Goal: Find specific page/section: Find specific page/section

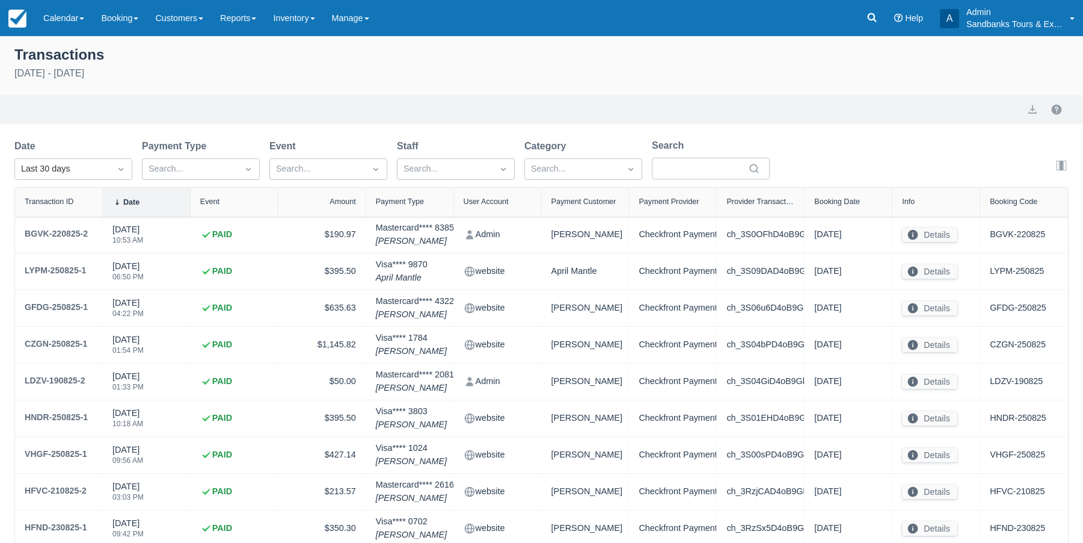
select select "10"
click at [24, 19] on img at bounding box center [17, 19] width 18 height 18
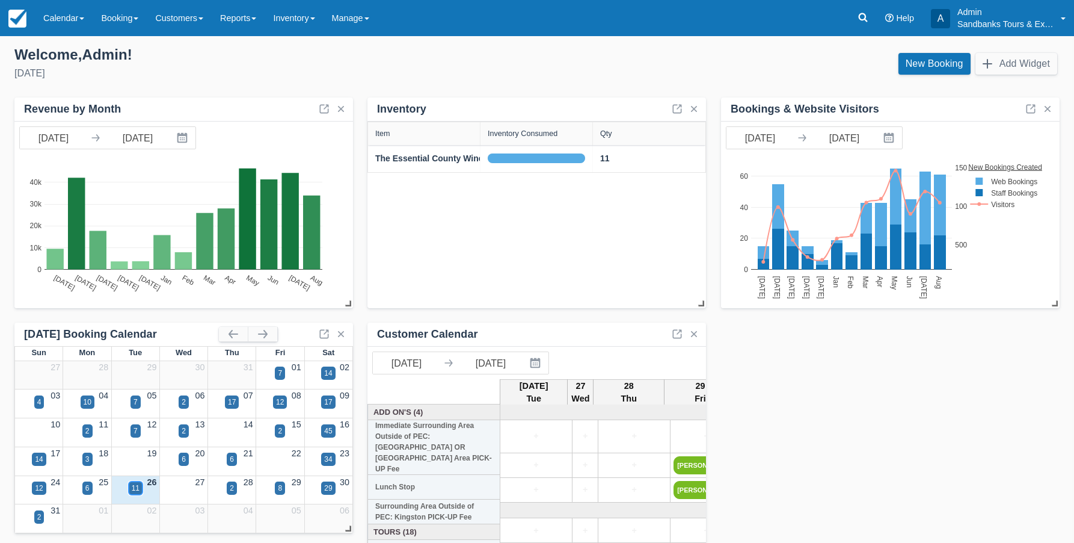
click at [138, 488] on div "11" at bounding box center [136, 487] width 8 height 11
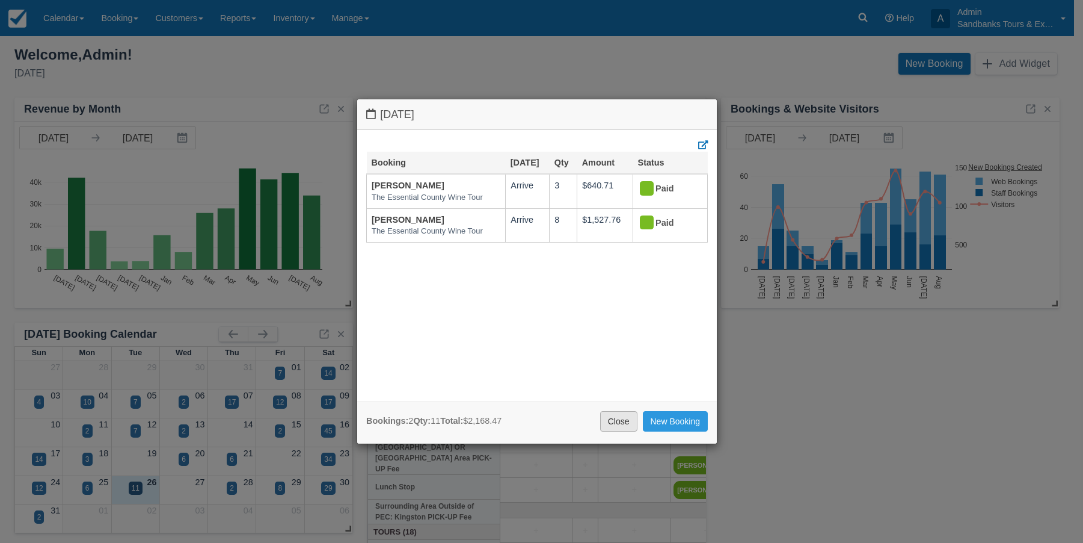
click at [613, 422] on link "Close" at bounding box center [618, 421] width 37 height 20
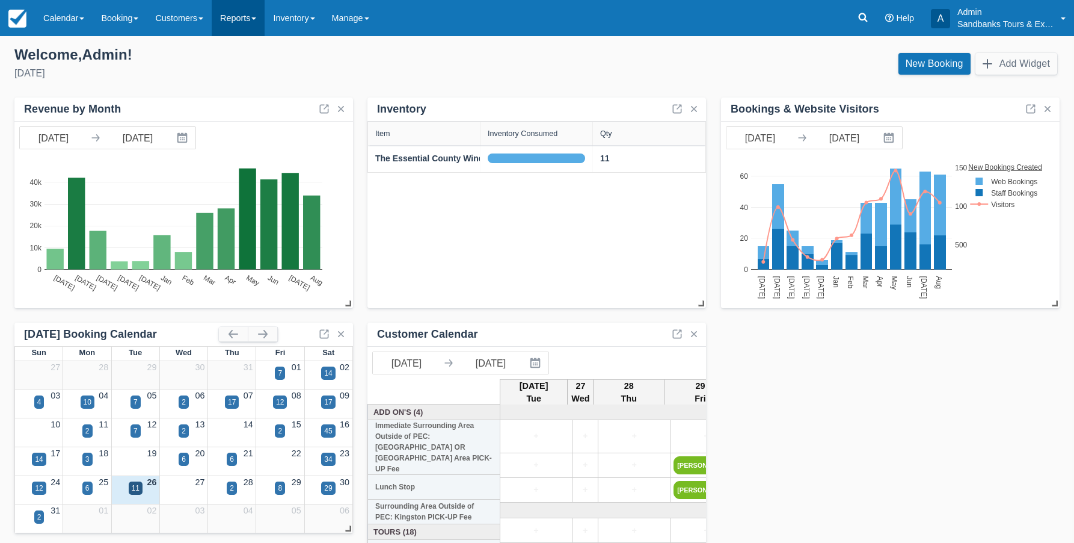
click at [260, 23] on link "Reports" at bounding box center [238, 18] width 53 height 36
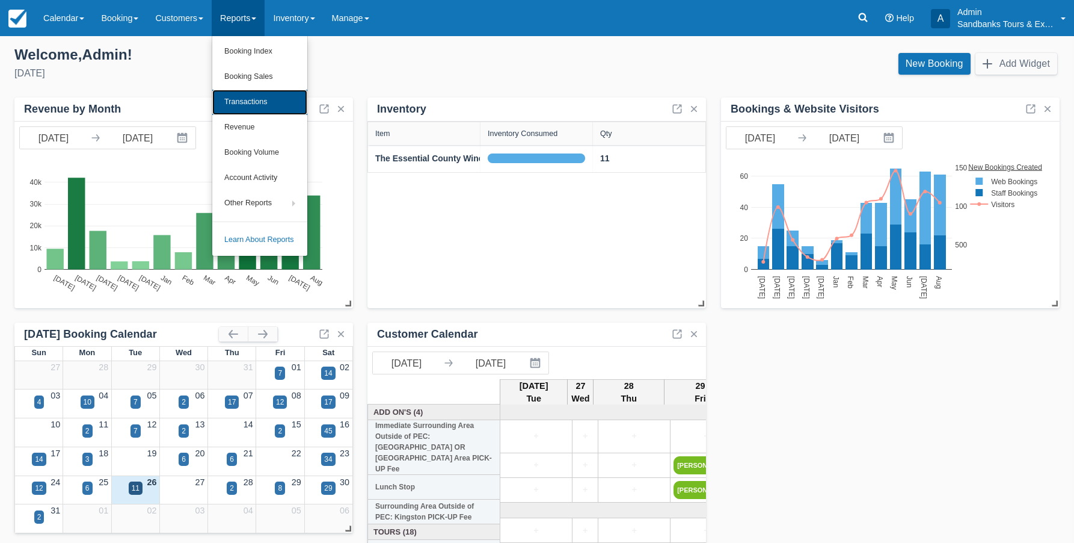
click at [268, 103] on link "Transactions" at bounding box center [259, 102] width 95 height 25
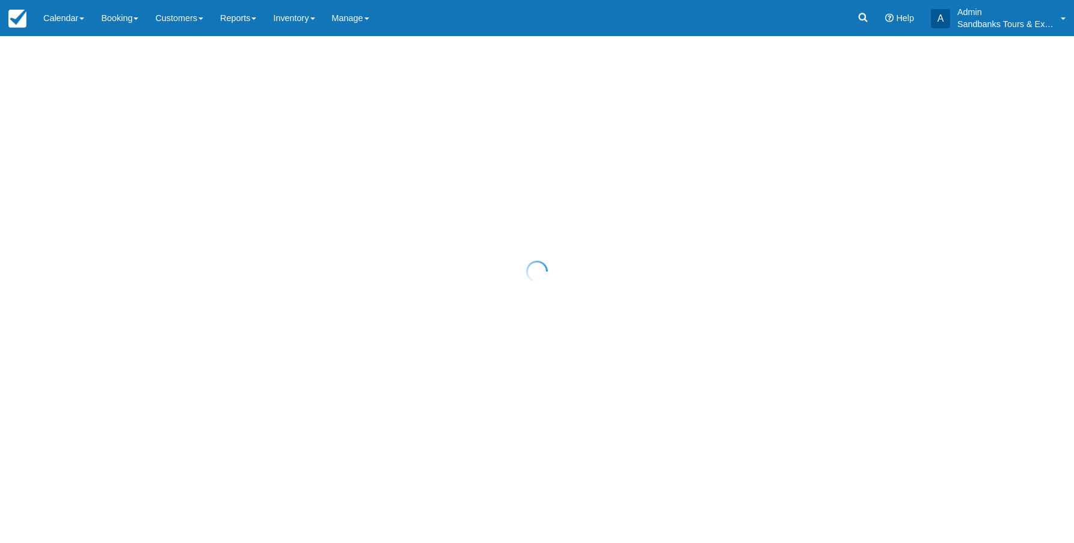
select select "10"
